Goal: Entertainment & Leisure: Consume media (video, audio)

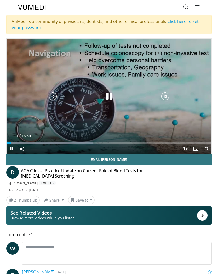
click at [160, 146] on div "Current Time 0:21 / Duration 16:59 Pause Skip Backward Skip Forward Mute Loaded…" at bounding box center [109, 148] width 205 height 10
